Goal: Task Accomplishment & Management: Use online tool/utility

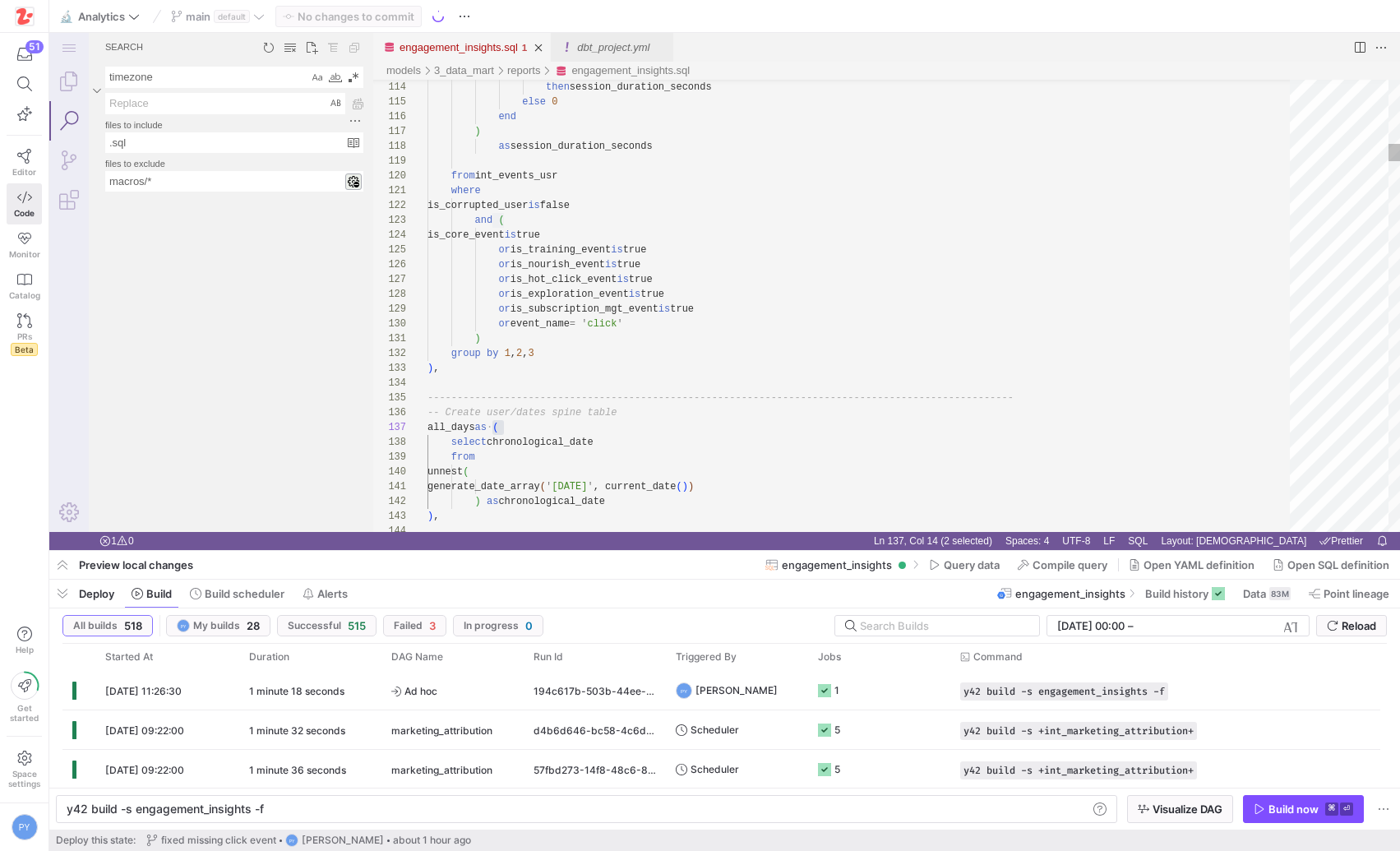
scroll to position [88, 78]
click at [59, 592] on span "button" at bounding box center [62, 593] width 26 height 28
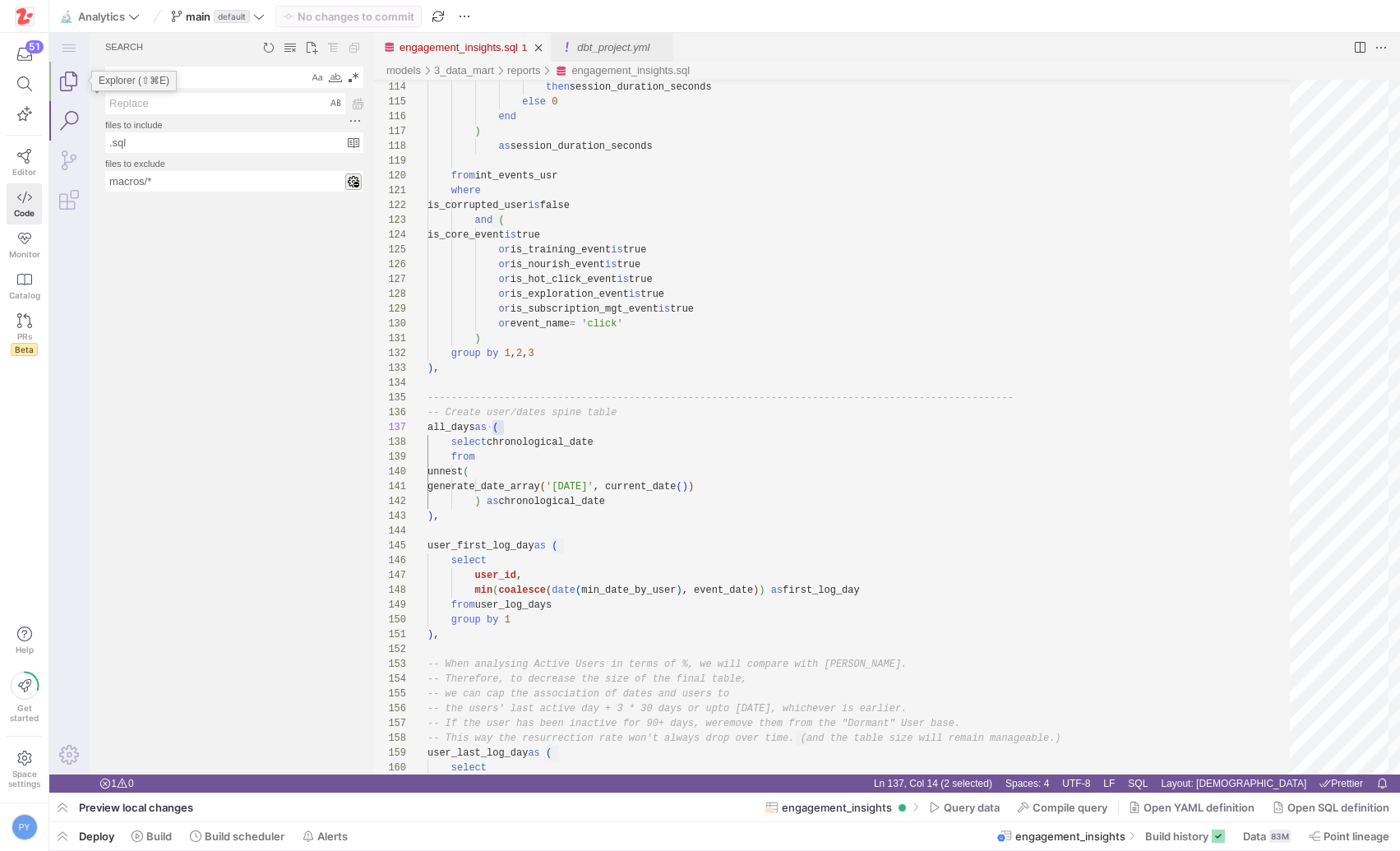
click at [74, 89] on link "Explorer (⇧⌘E)" at bounding box center [69, 81] width 39 height 39
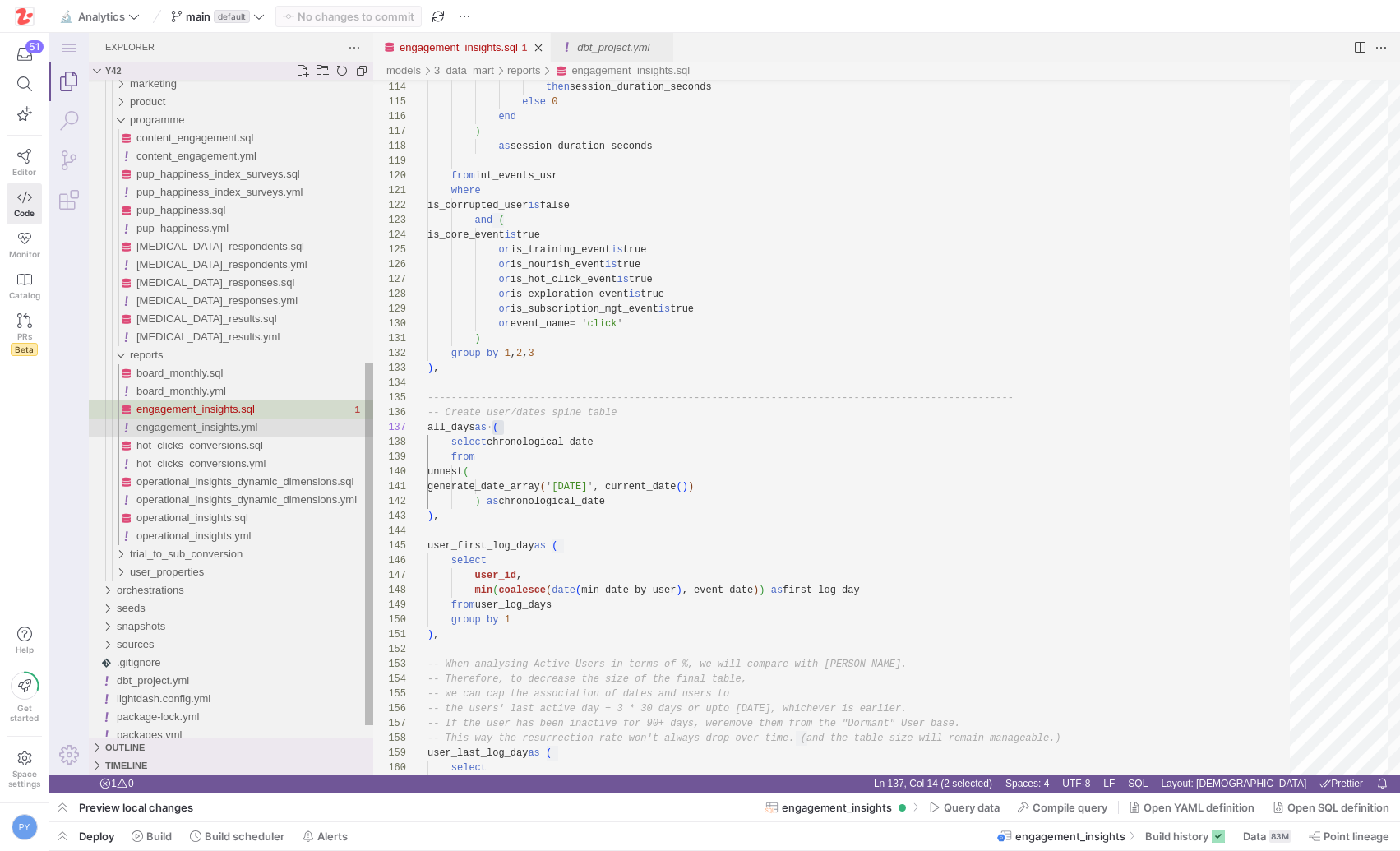
click at [220, 430] on span "engagement_insights.yml" at bounding box center [196, 428] width 121 height 13
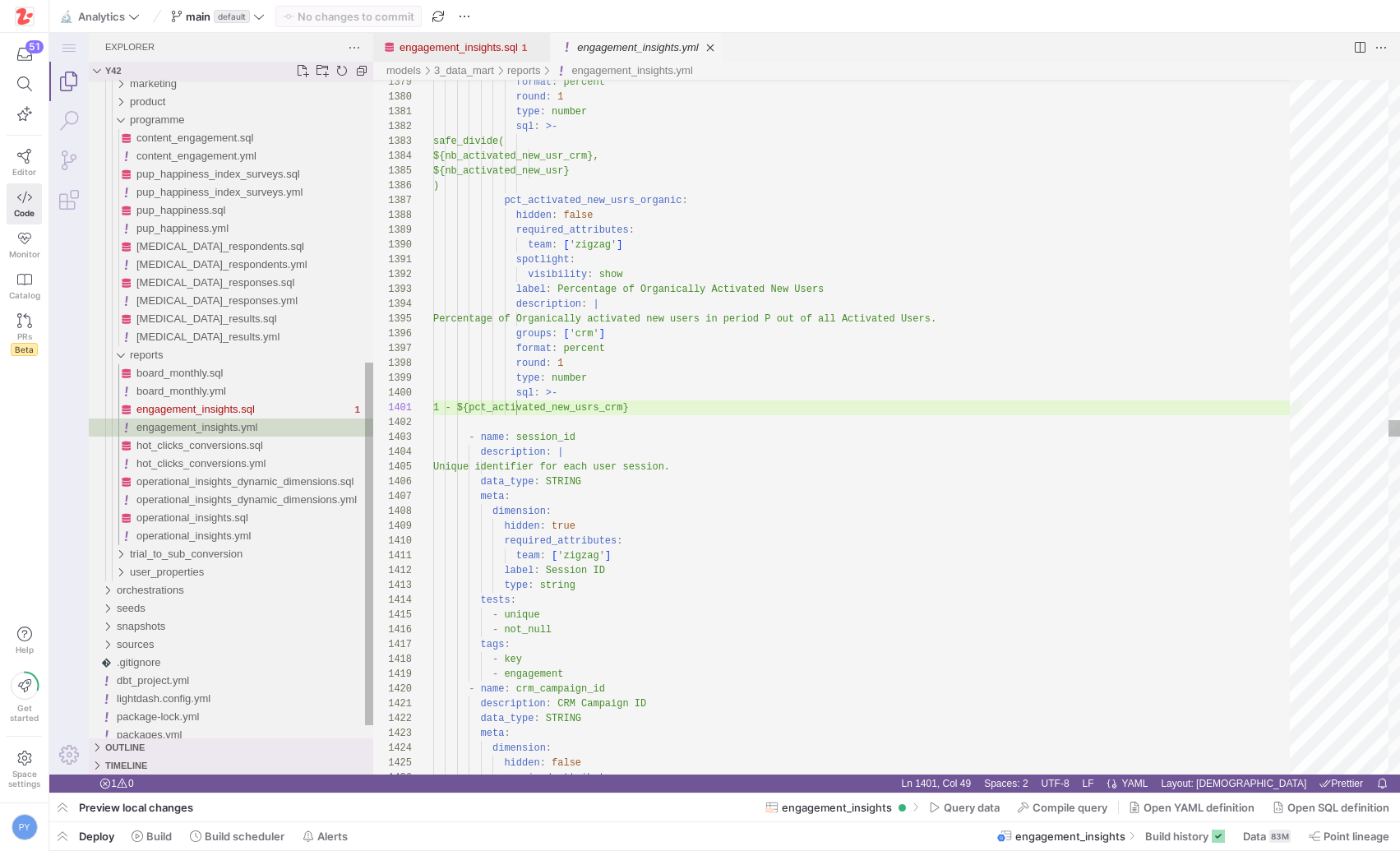
click at [220, 430] on span "engagement_insights.yml" at bounding box center [196, 428] width 121 height 13
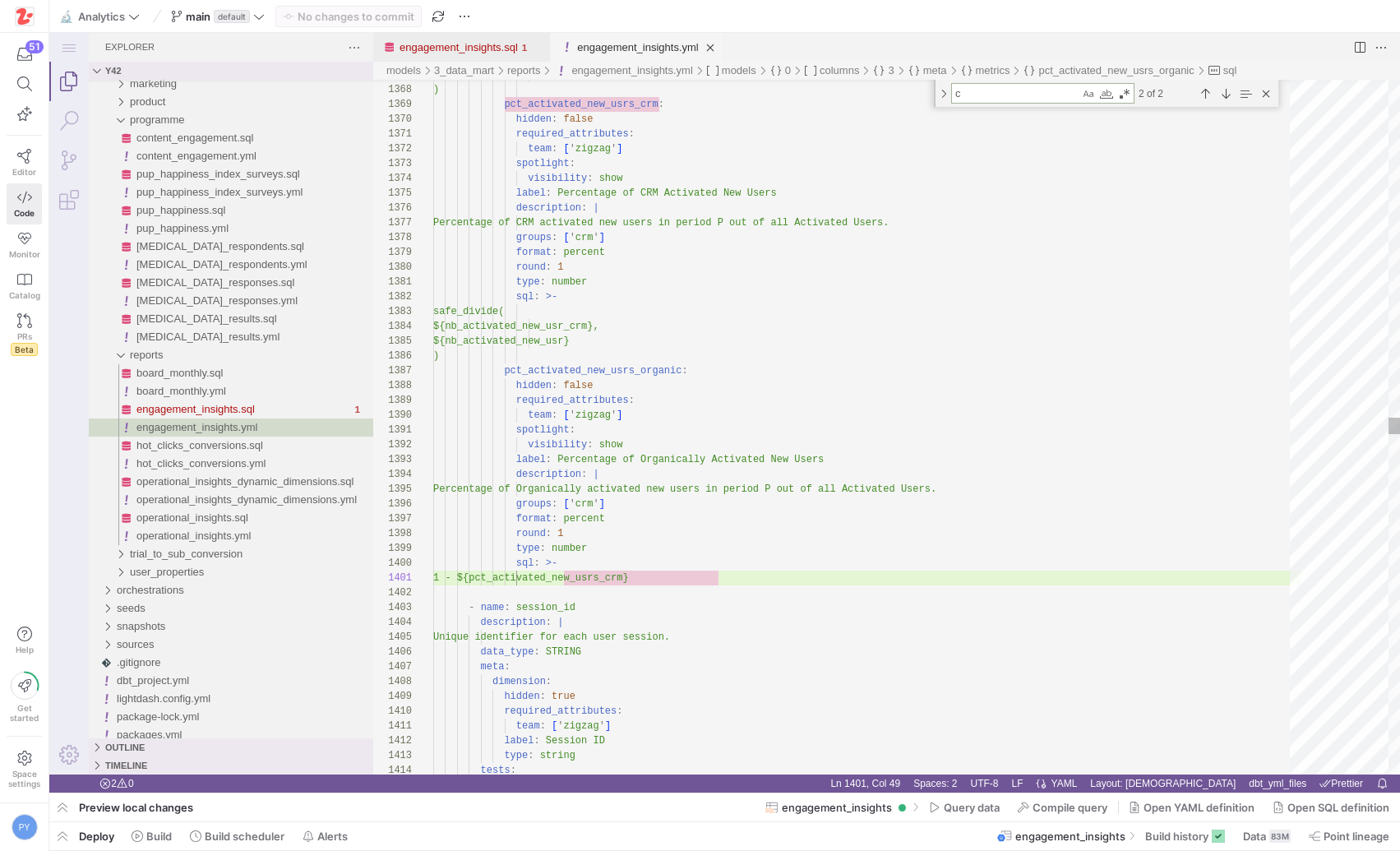
type textarea "cl"
type textarea "# # when status_lvl3_mom_evolution = 'New Dead → Dead' then 25 # # end # # tags…"
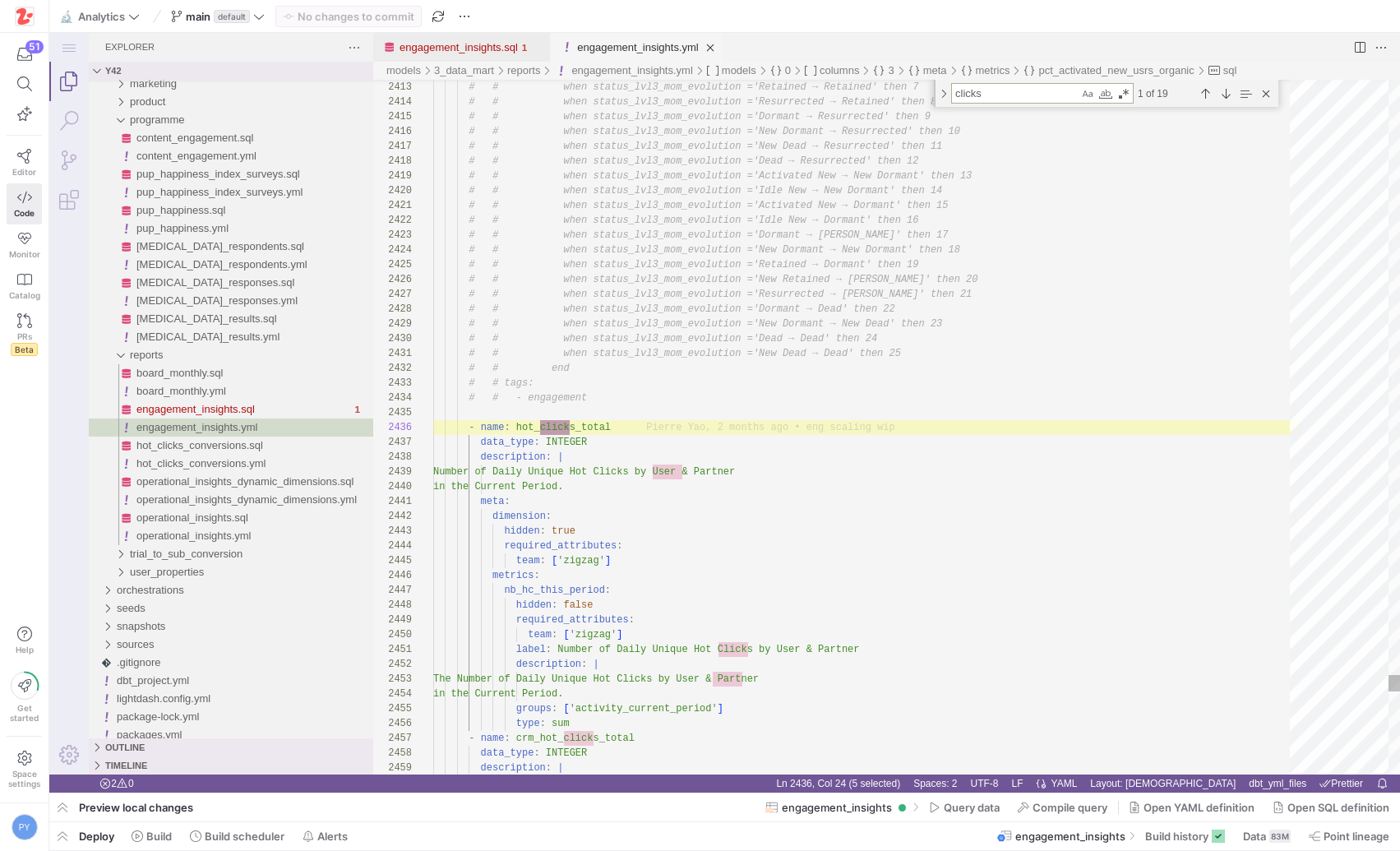
scroll to position [148, 142]
type textarea "2clicks"
type textarea "when ${clicks_total} >= 3 then '3+ Clicks' when ${clicks_total} > 0 then '1 or …"
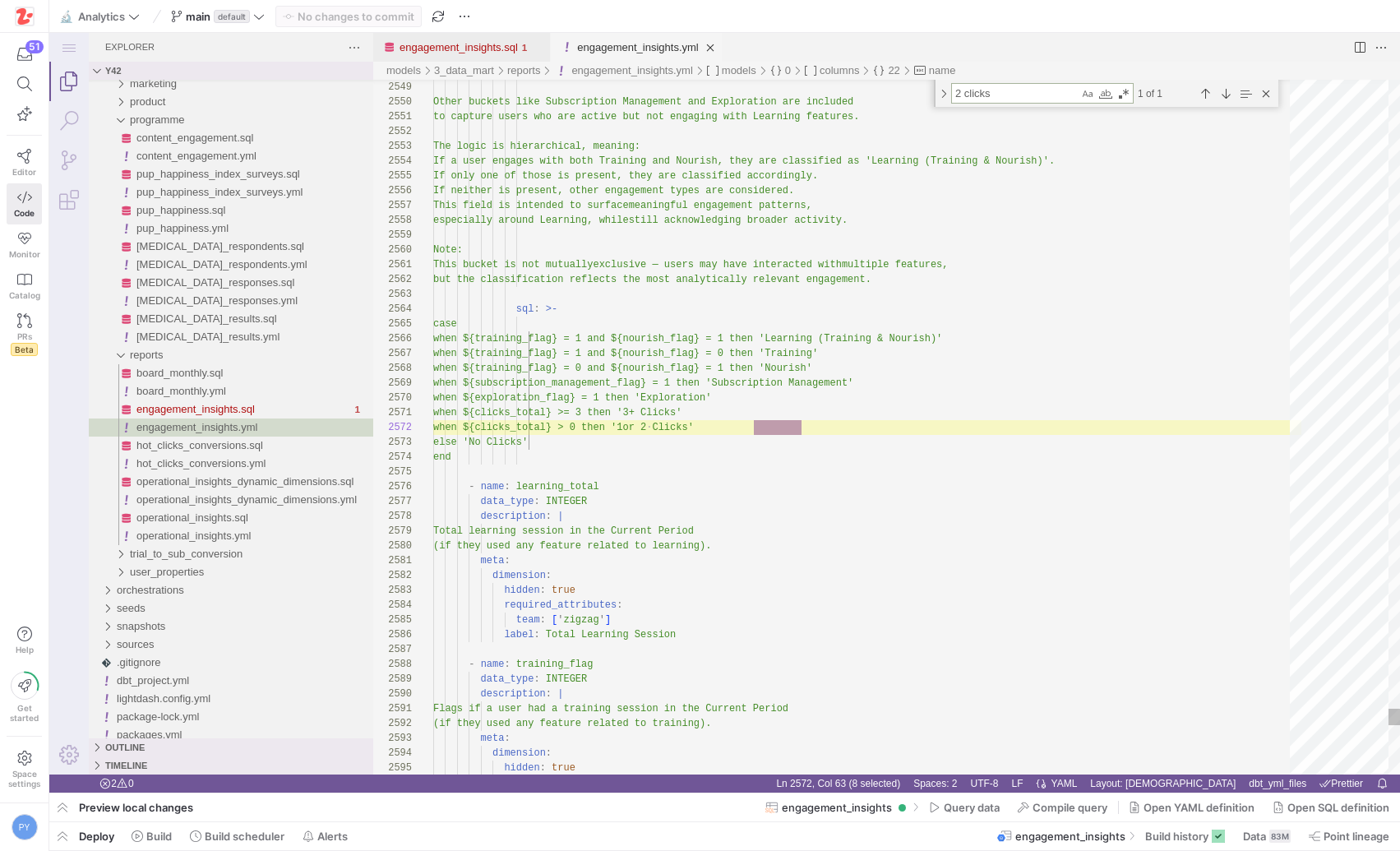
scroll to position [148, 369]
type textarea "2 clicks"
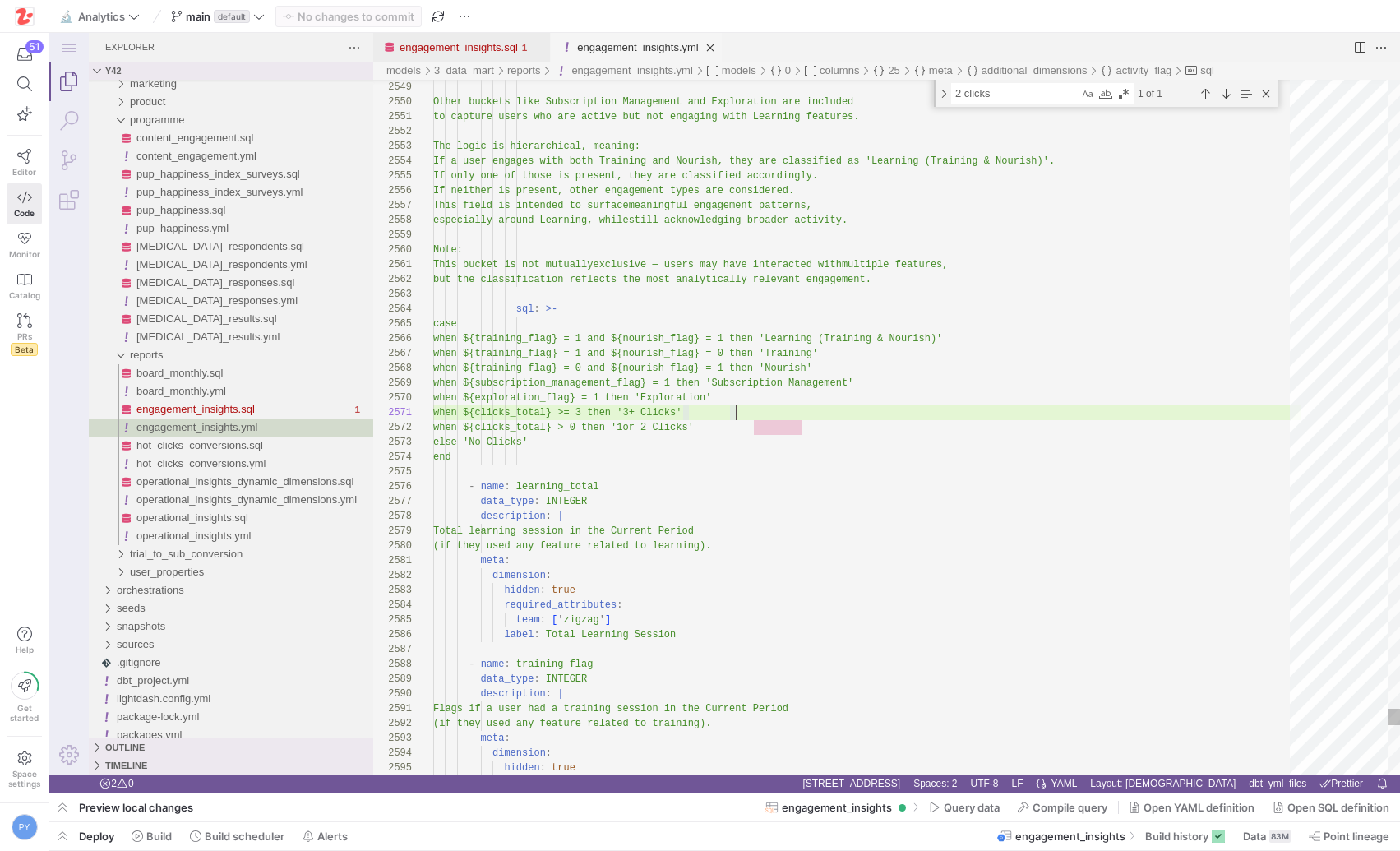
scroll to position [0, 304]
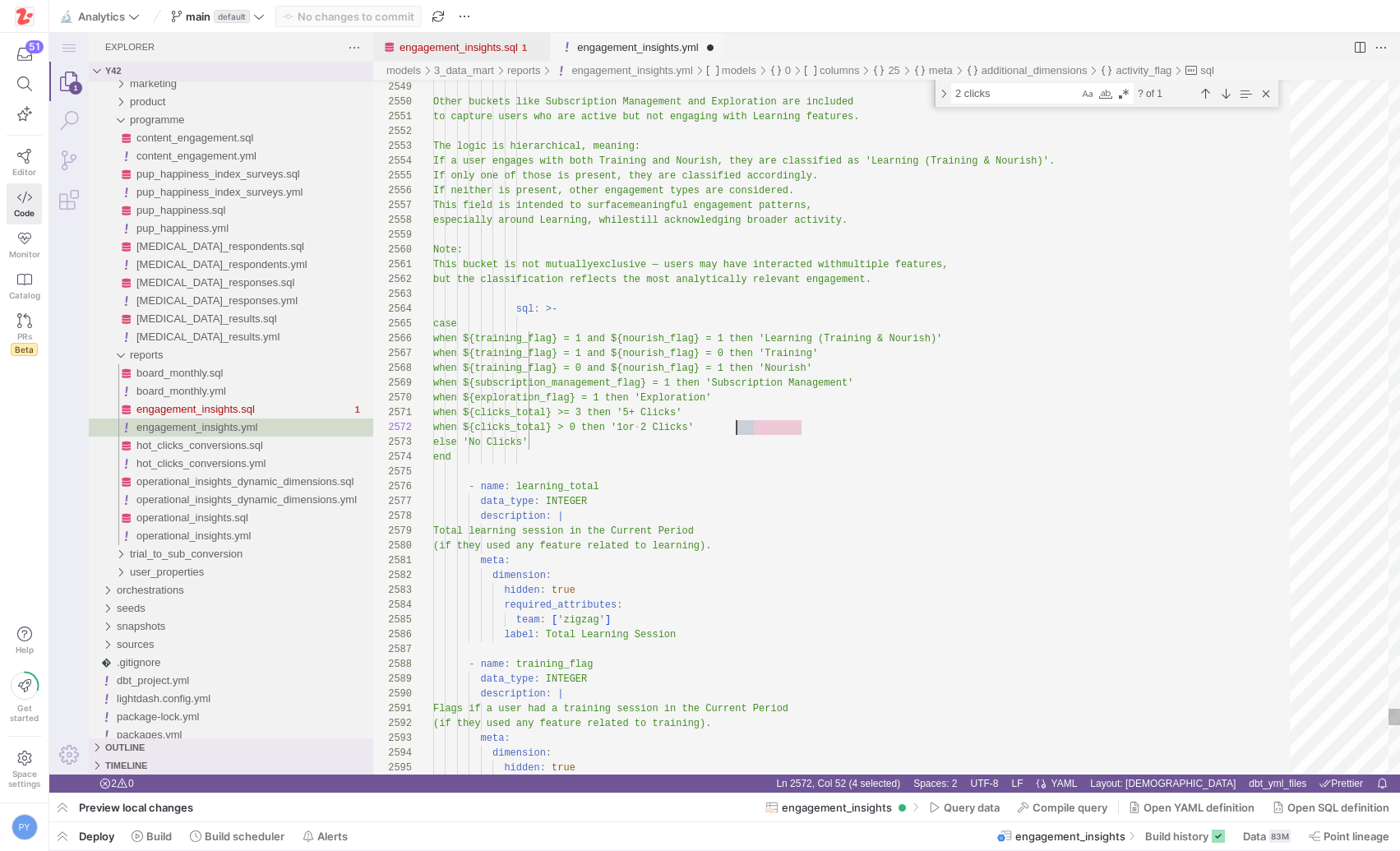
scroll to position [15, 304]
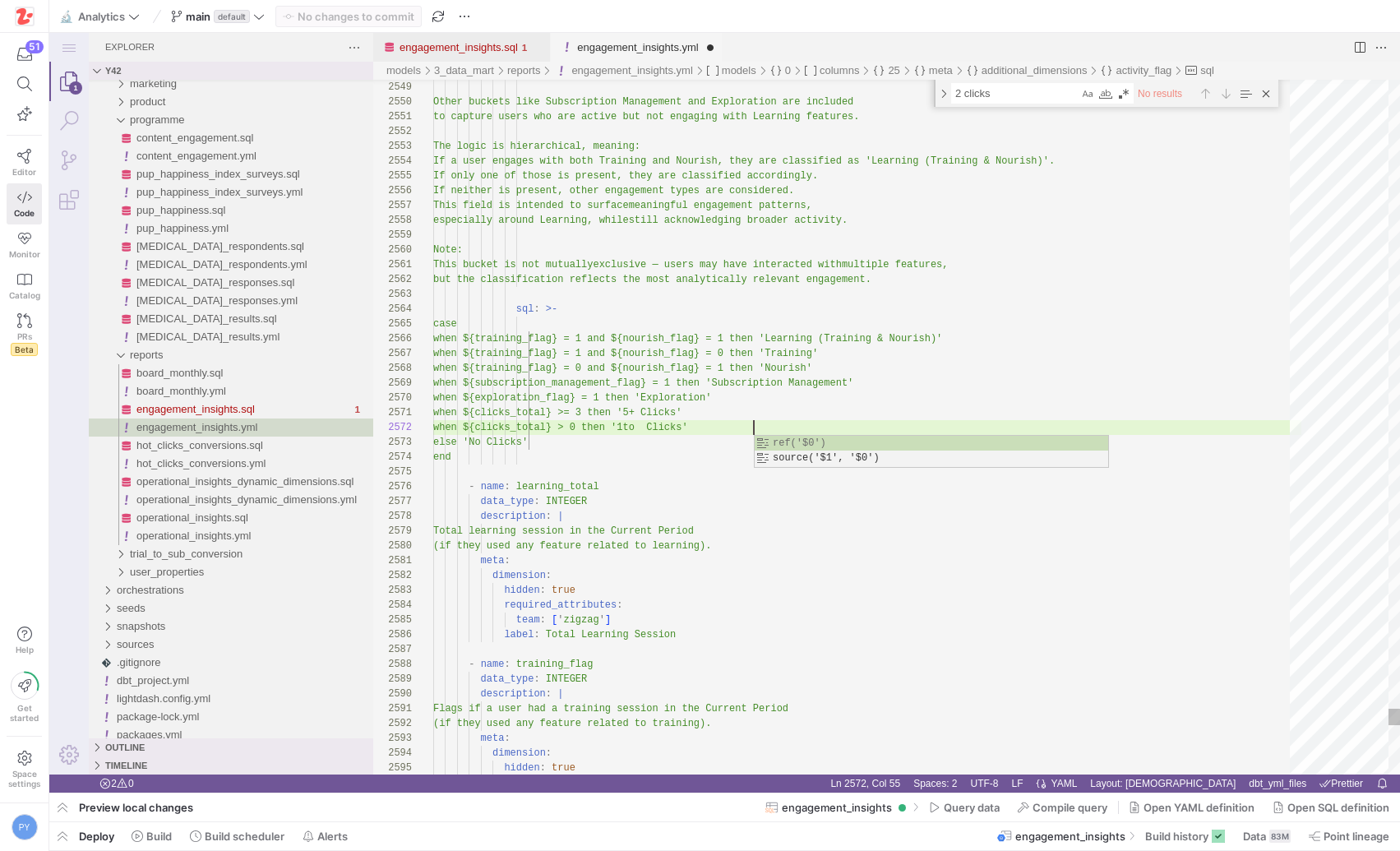
type textarea "when ${clicks_total} >= 3 then '5+ Clicks' when ${clicks_total} > 0 then '1 to …"
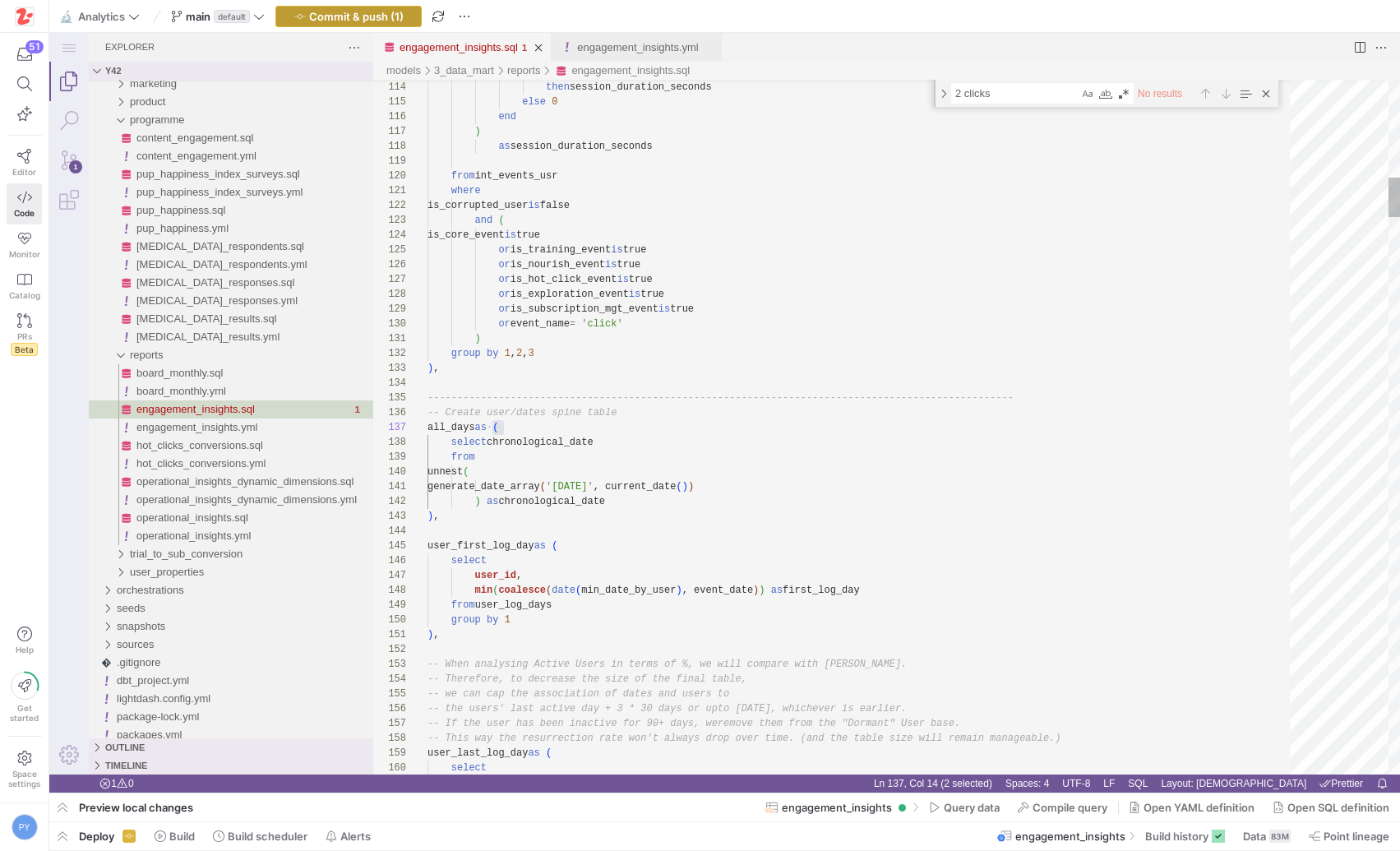
scroll to position [88, 78]
click at [358, 10] on span "Commit & push (1)" at bounding box center [356, 16] width 95 height 13
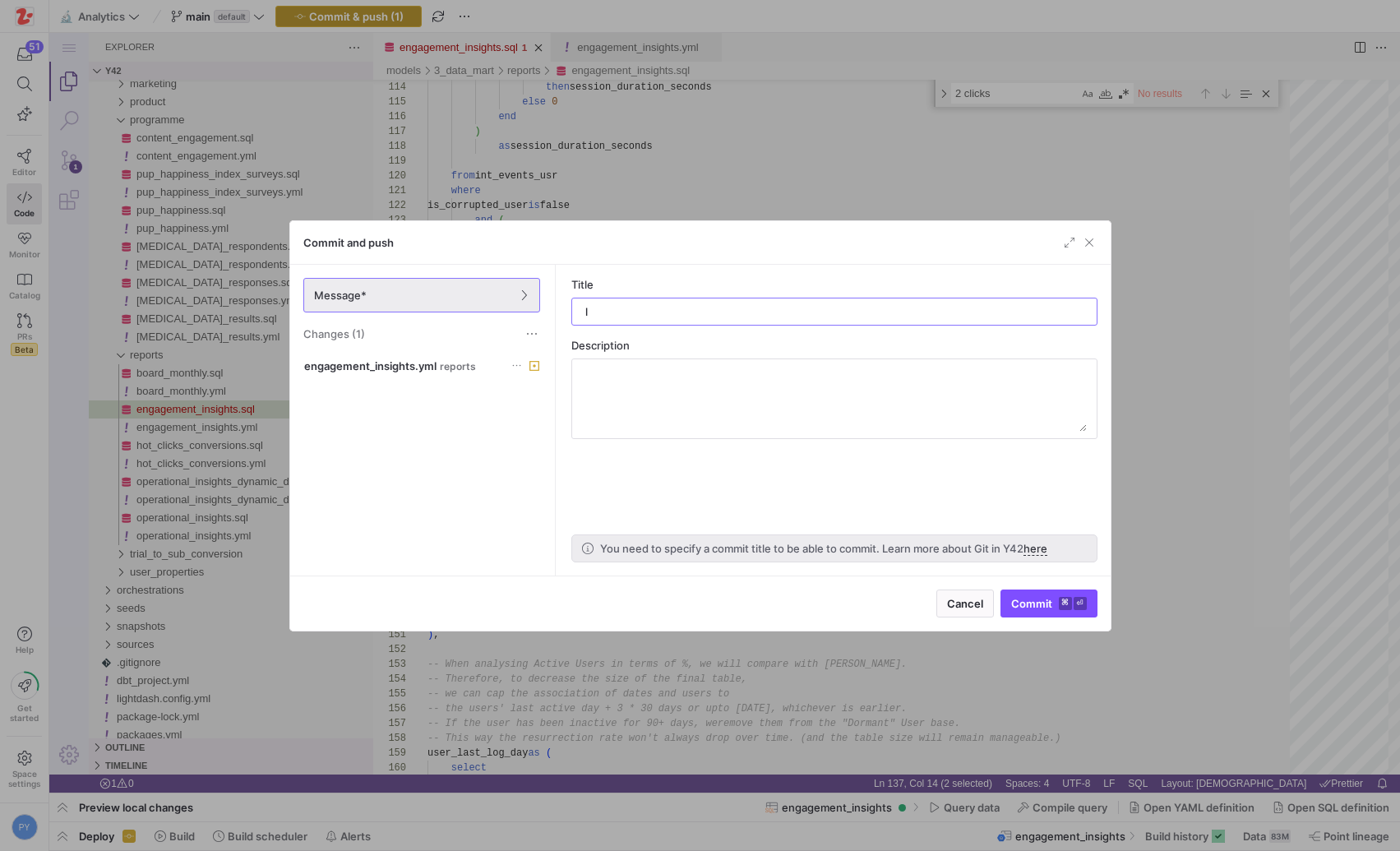
type input "ld"
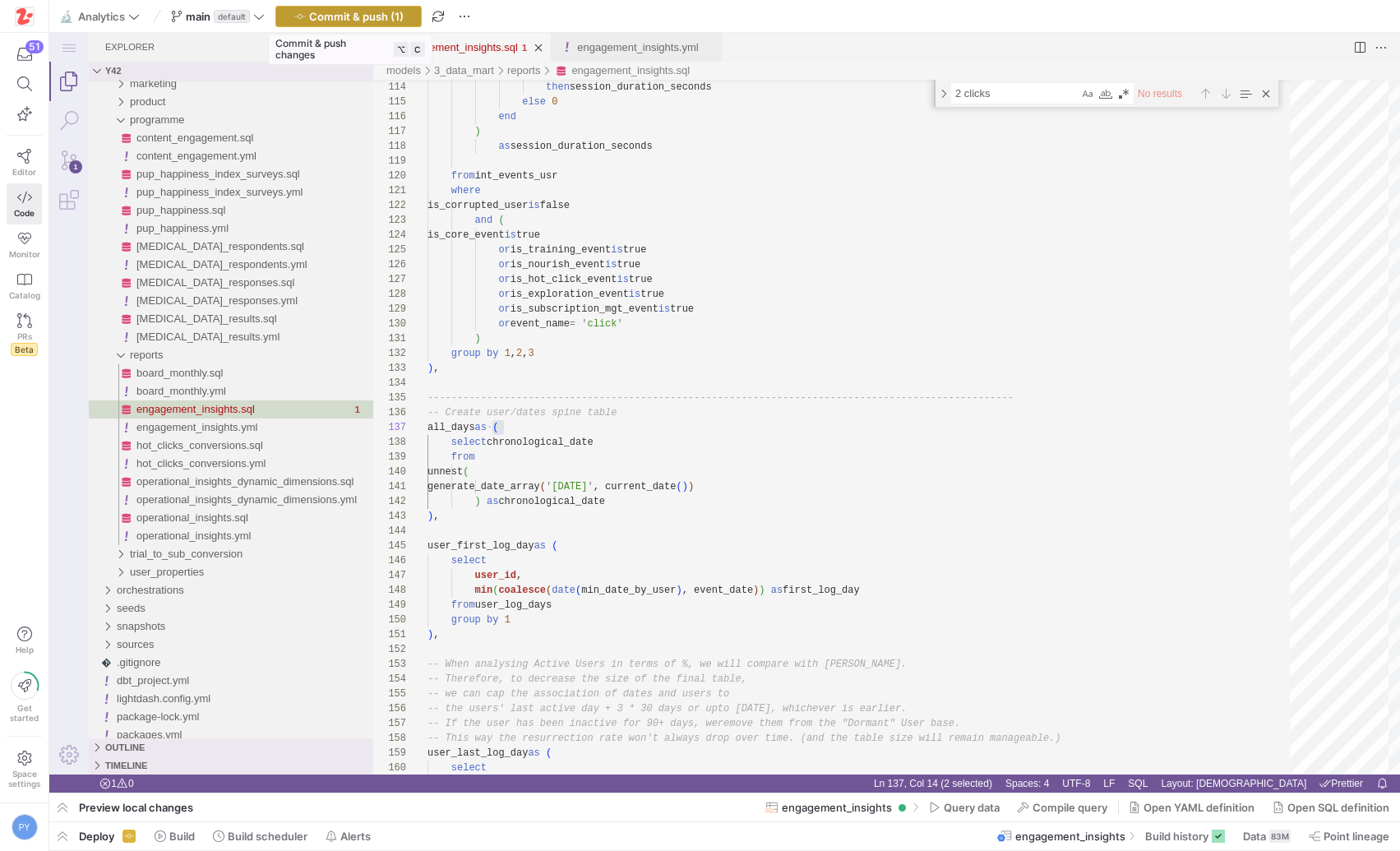
click at [358, 10] on span "Commit & push (1)" at bounding box center [356, 16] width 95 height 13
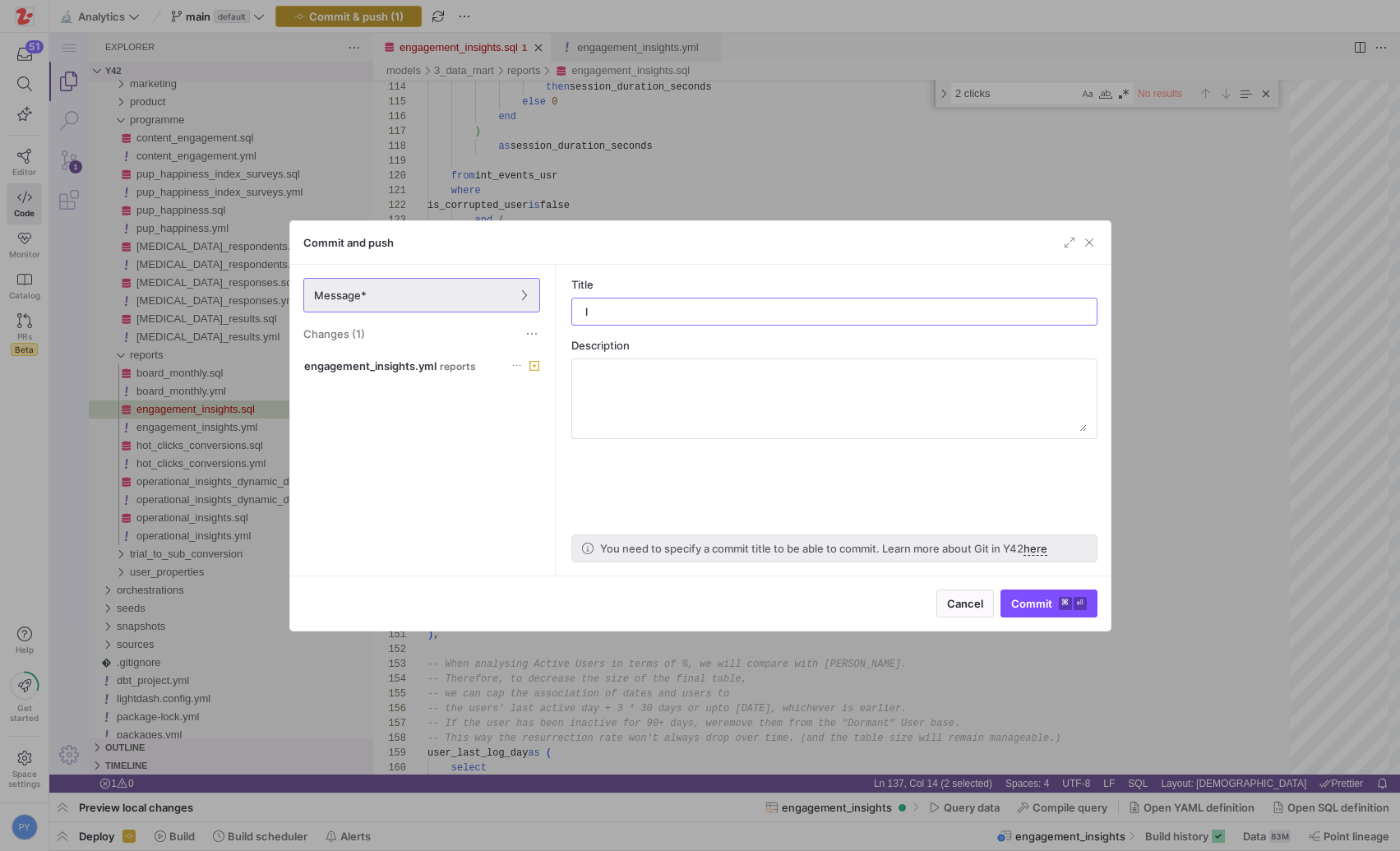
type input "ld"
